Goal: Information Seeking & Learning: Check status

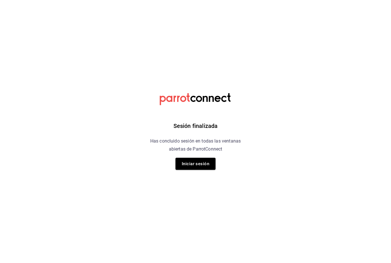
click at [195, 158] on button "Iniciar sesión" at bounding box center [196, 164] width 40 height 12
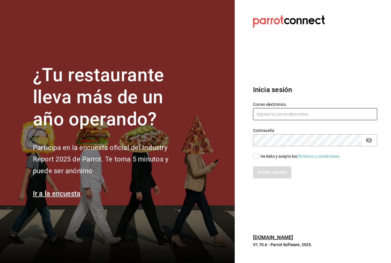
click at [279, 120] on input "text" at bounding box center [315, 114] width 124 height 12
click at [258, 159] on input "He leído y acepto los Términos y condiciones." at bounding box center [255, 156] width 5 height 5
checkbox input "true"
click at [270, 177] on button "Iniciar sesión" at bounding box center [272, 172] width 39 height 12
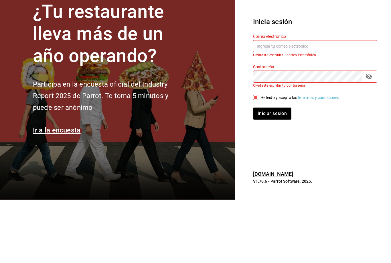
click at [303, 103] on input "text" at bounding box center [315, 109] width 124 height 12
type input "[EMAIL_ADDRESS][DOMAIN_NAME]"
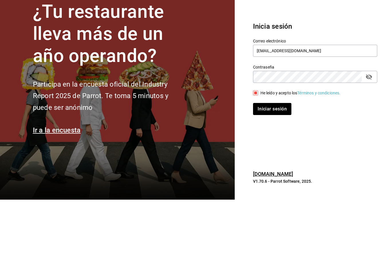
scroll to position [18, 0]
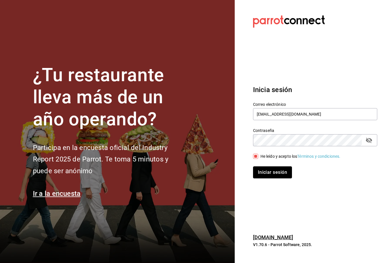
click at [281, 166] on button "Iniciar sesión" at bounding box center [272, 172] width 39 height 12
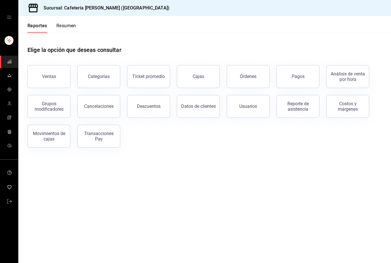
click at [201, 76] on div "Cajas" at bounding box center [199, 76] width 12 height 7
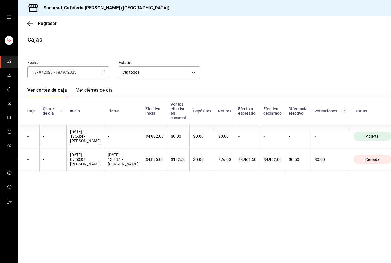
click at [108, 70] on div "[DATE] [DATE] - [DATE] [DATE]" at bounding box center [69, 72] width 82 height 12
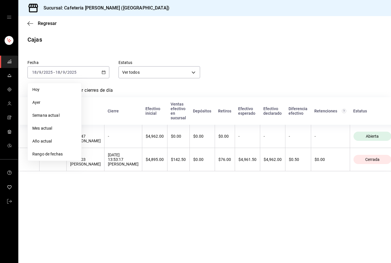
click at [62, 153] on span "Rango de fechas" at bounding box center [54, 154] width 44 height 6
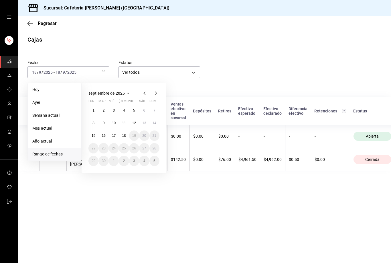
click at [144, 92] on icon "button" at bounding box center [144, 93] width 7 height 7
click at [125, 161] on abbr "28" at bounding box center [124, 161] width 4 height 4
click at [159, 162] on button "31" at bounding box center [155, 161] width 10 height 10
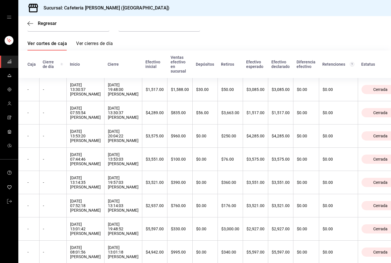
scroll to position [46, 0]
click at [113, 256] on div "[DATE] 13:01:18 [PERSON_NAME]" at bounding box center [123, 252] width 31 height 14
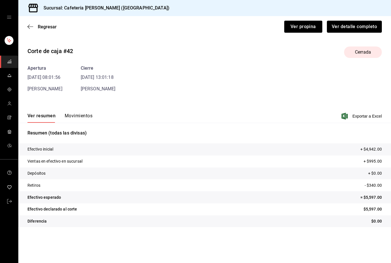
click at [364, 25] on button "Ver detalle completo" at bounding box center [354, 27] width 55 height 12
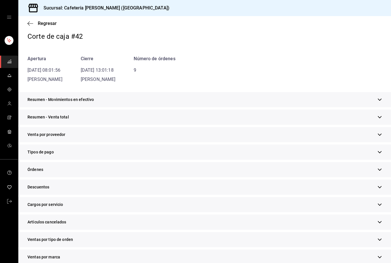
scroll to position [52, 0]
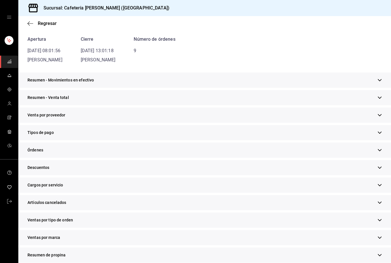
click at [162, 134] on div "Tipos de pago" at bounding box center [204, 132] width 373 height 15
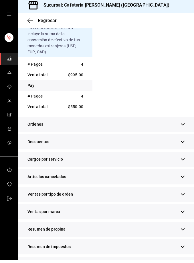
scroll to position [0, 0]
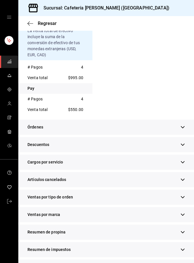
click at [33, 23] on span "Regresar" at bounding box center [42, 23] width 29 height 5
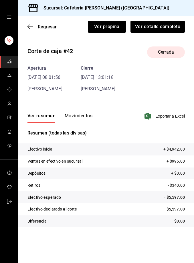
click at [43, 29] on span "Regresar" at bounding box center [47, 26] width 19 height 5
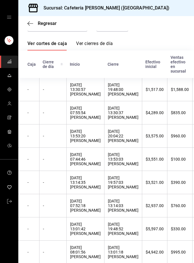
scroll to position [46, 0]
click at [76, 236] on div "[DATE] 13:01:42 [PERSON_NAME]" at bounding box center [85, 229] width 31 height 14
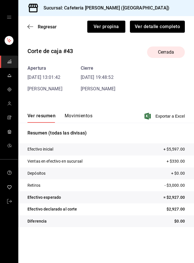
click at [171, 22] on button "Ver detalle completo" at bounding box center [157, 27] width 55 height 12
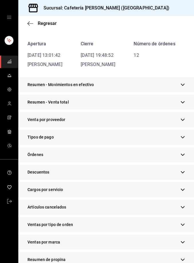
scroll to position [52, 0]
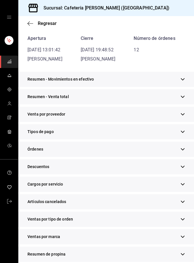
click at [183, 131] on icon "button" at bounding box center [183, 132] width 4 height 4
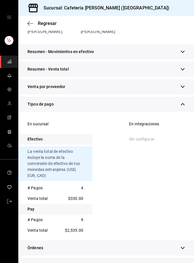
scroll to position [70, 0]
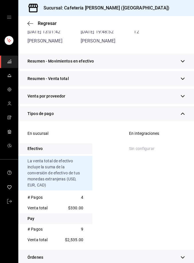
click at [185, 111] on button "button" at bounding box center [183, 114] width 4 height 6
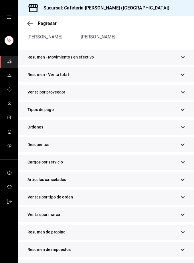
click at [184, 263] on icon "button" at bounding box center [183, 267] width 4 height 4
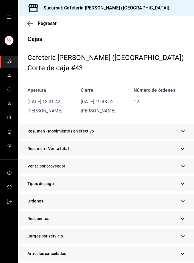
scroll to position [0, 0]
click at [49, 21] on span "Regresar" at bounding box center [47, 23] width 19 height 5
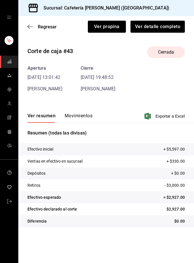
click at [50, 27] on span "Regresar" at bounding box center [47, 26] width 19 height 5
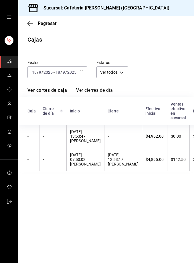
click at [55, 67] on div "[DATE] [DATE] - [DATE] [DATE]" at bounding box center [58, 72] width 60 height 12
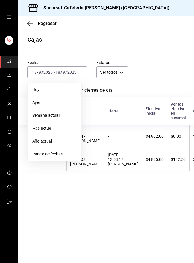
click at [64, 151] on li "Rango de fechas" at bounding box center [55, 154] width 54 height 13
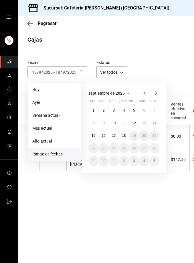
click at [146, 90] on icon "button" at bounding box center [144, 93] width 7 height 7
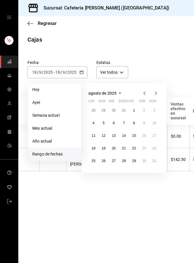
click at [120, 158] on button "28" at bounding box center [124, 161] width 10 height 10
click at [157, 160] on button "31" at bounding box center [155, 161] width 10 height 10
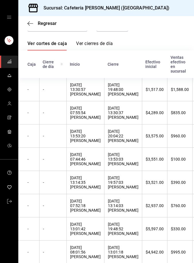
scroll to position [46, 0]
click at [53, 253] on th "-" at bounding box center [52, 252] width 27 height 23
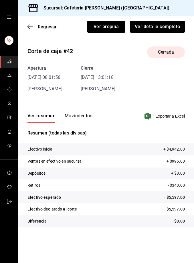
click at [154, 25] on button "Ver detalle completo" at bounding box center [157, 27] width 55 height 12
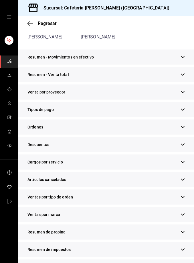
scroll to position [18, 0]
click at [52, 263] on span "Resumen de ventas" at bounding box center [46, 267] width 36 height 6
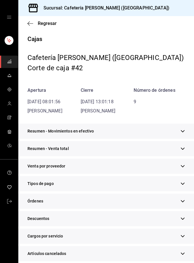
scroll to position [0, 0]
click at [45, 24] on span "Regresar" at bounding box center [47, 23] width 19 height 5
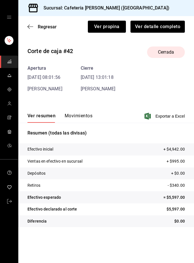
click at [41, 25] on span "Regresar" at bounding box center [47, 26] width 19 height 5
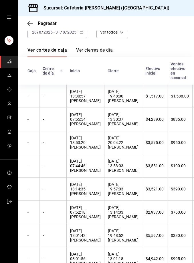
scroll to position [41, 0]
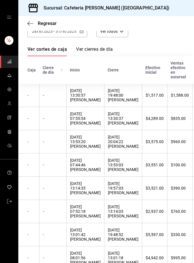
click at [80, 216] on div "[DATE] 07:52:18 [PERSON_NAME]" at bounding box center [85, 211] width 31 height 14
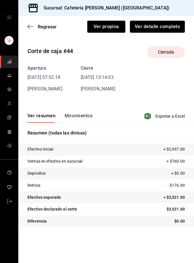
click at [160, 29] on button "Ver detalle completo" at bounding box center [157, 27] width 55 height 12
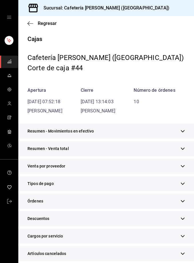
click at [121, 183] on div "Tipos de pago" at bounding box center [106, 183] width 176 height 15
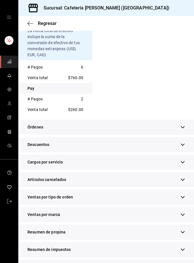
scroll to position [18, 0]
click at [184, 263] on button "button" at bounding box center [183, 267] width 4 height 6
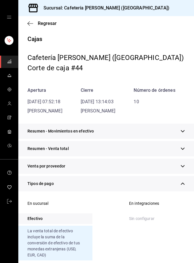
scroll to position [0, 0]
click at [48, 21] on span "Regresar" at bounding box center [47, 23] width 19 height 5
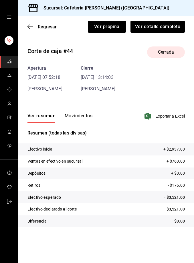
click at [44, 24] on span "Regresar" at bounding box center [47, 26] width 19 height 5
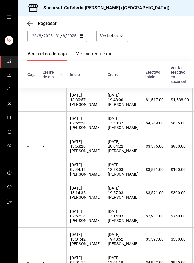
scroll to position [37, 0]
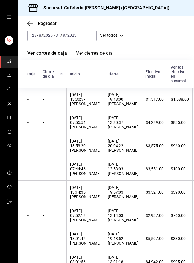
click at [55, 194] on div "-" at bounding box center [53, 192] width 20 height 5
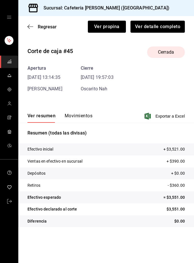
click at [166, 28] on button "Ver detalle completo" at bounding box center [158, 27] width 54 height 12
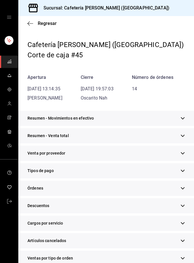
scroll to position [14, 0]
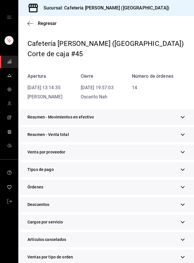
click at [185, 169] on icon "button" at bounding box center [183, 169] width 4 height 4
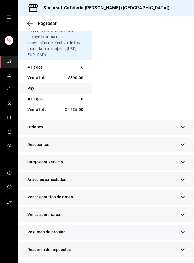
scroll to position [18, 0]
click at [189, 259] on div "Resumen de ventas" at bounding box center [106, 266] width 176 height 15
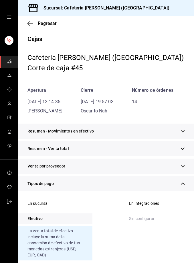
scroll to position [0, 0]
click at [47, 21] on span "Regresar" at bounding box center [47, 23] width 19 height 5
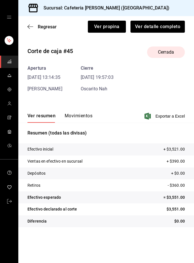
click at [44, 29] on span "Regresar" at bounding box center [47, 26] width 19 height 5
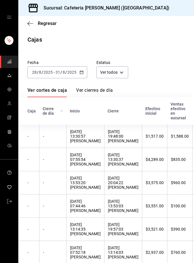
click at [73, 209] on div "[DATE] 07:44:46 [PERSON_NAME]" at bounding box center [85, 206] width 31 height 14
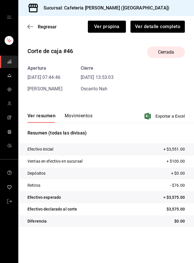
click at [153, 32] on button "Ver detalle completo" at bounding box center [158, 27] width 54 height 12
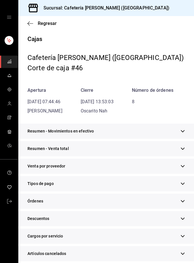
click at [42, 184] on span "Tipos de pago" at bounding box center [41, 184] width 26 height 6
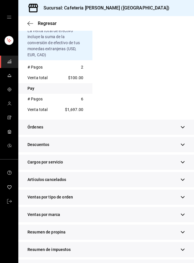
scroll to position [18, 0]
click at [189, 259] on div "Resumen de ventas" at bounding box center [106, 266] width 176 height 15
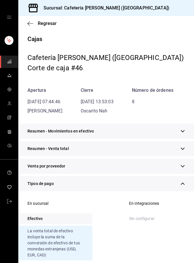
scroll to position [0, 0]
click at [48, 25] on span "Regresar" at bounding box center [47, 23] width 19 height 5
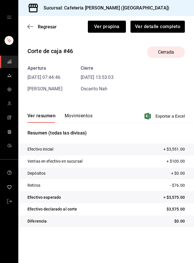
click at [44, 28] on span "Regresar" at bounding box center [47, 26] width 19 height 5
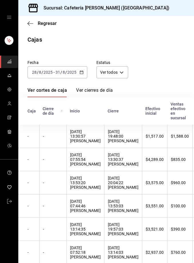
click at [68, 189] on th "[DATE] 13:53:20 [PERSON_NAME]" at bounding box center [85, 182] width 38 height 23
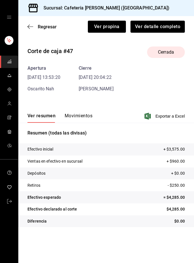
click at [163, 25] on button "Ver detalle completo" at bounding box center [158, 27] width 54 height 12
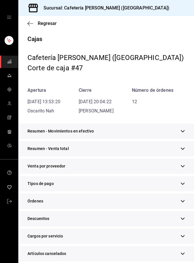
click at [103, 185] on div "Tipos de pago" at bounding box center [106, 183] width 176 height 15
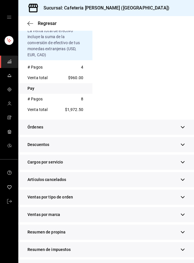
scroll to position [18, 0]
click at [189, 259] on div "Resumen de ventas" at bounding box center [106, 266] width 176 height 15
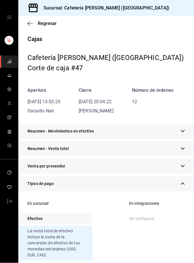
scroll to position [0, 0]
click at [50, 21] on span "Regresar" at bounding box center [47, 23] width 19 height 5
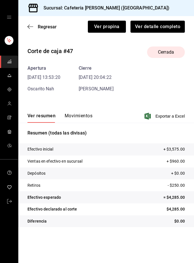
click at [45, 27] on span "Regresar" at bounding box center [47, 26] width 19 height 5
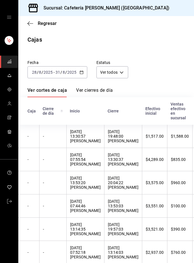
click at [76, 163] on div "[DATE] 07:55:54 [PERSON_NAME]" at bounding box center [85, 159] width 31 height 14
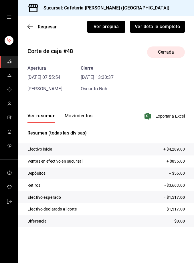
click at [166, 31] on button "Ver detalle completo" at bounding box center [157, 27] width 55 height 12
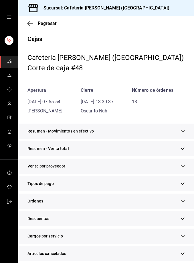
click at [122, 182] on div "Tipos de pago" at bounding box center [106, 183] width 176 height 15
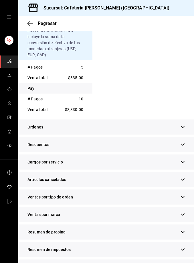
scroll to position [18, 0]
click at [184, 263] on button "button" at bounding box center [183, 267] width 4 height 6
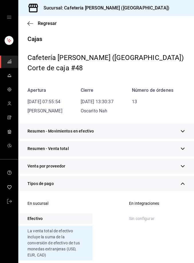
scroll to position [0, 0]
click at [49, 19] on div "Regresar" at bounding box center [106, 23] width 176 height 15
click at [52, 26] on span "Regresar" at bounding box center [47, 23] width 19 height 5
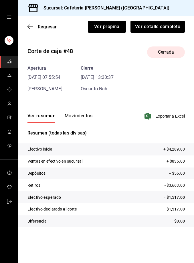
click at [52, 27] on span "Regresar" at bounding box center [47, 26] width 19 height 5
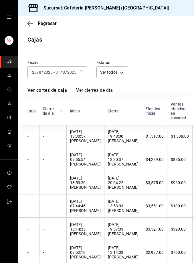
click at [88, 141] on div "[DATE] 13:30:57 [PERSON_NAME]" at bounding box center [85, 136] width 31 height 14
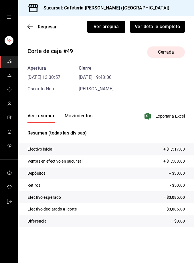
click at [151, 25] on button "Ver detalle completo" at bounding box center [157, 27] width 55 height 12
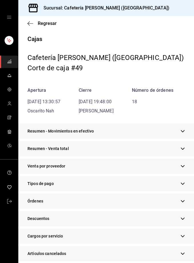
click at [41, 183] on span "Tipos de pago" at bounding box center [41, 184] width 26 height 6
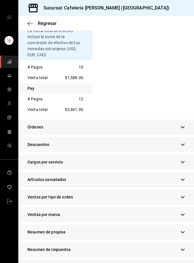
scroll to position [18, 0]
click at [141, 259] on div "Resumen de ventas" at bounding box center [106, 266] width 176 height 15
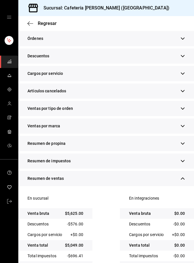
scroll to position [288, 0]
